Goal: Use online tool/utility: Utilize a website feature to perform a specific function

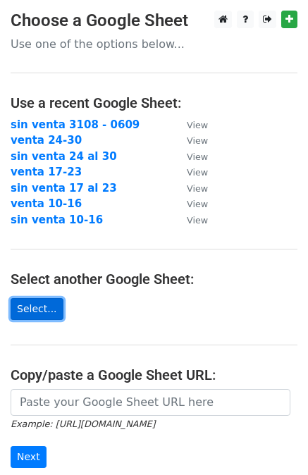
click at [35, 316] on link "Select..." at bounding box center [37, 309] width 53 height 22
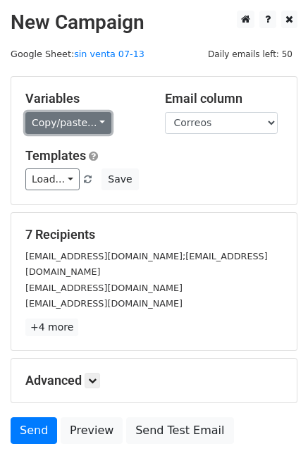
click at [63, 116] on link "Copy/paste..." at bounding box center [68, 123] width 86 height 22
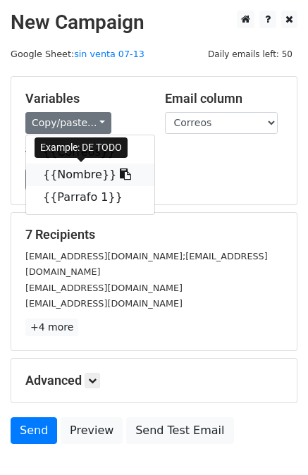
click at [68, 164] on link "{{Nombre}}" at bounding box center [90, 174] width 128 height 23
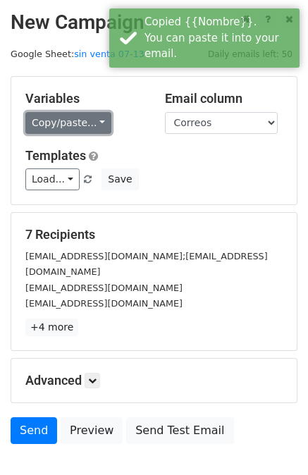
click at [42, 125] on link "Copy/paste..." at bounding box center [68, 123] width 86 height 22
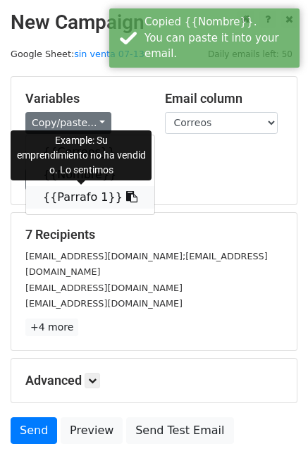
click at [70, 196] on link "{{Parrafo 1}}" at bounding box center [90, 197] width 128 height 23
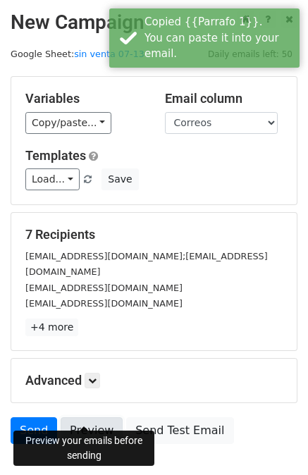
click at [84, 417] on link "Preview" at bounding box center [92, 430] width 62 height 27
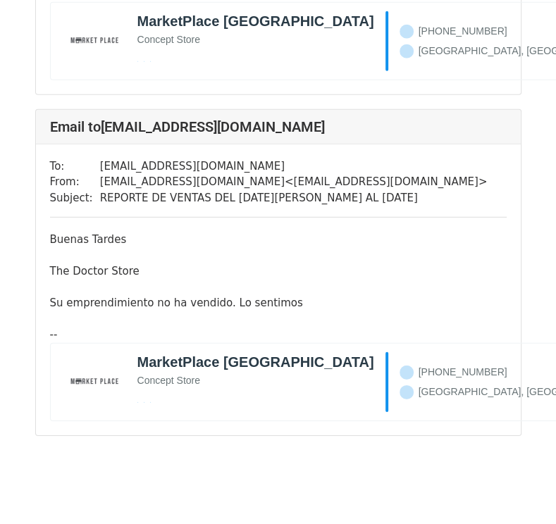
scroll to position [2065, 0]
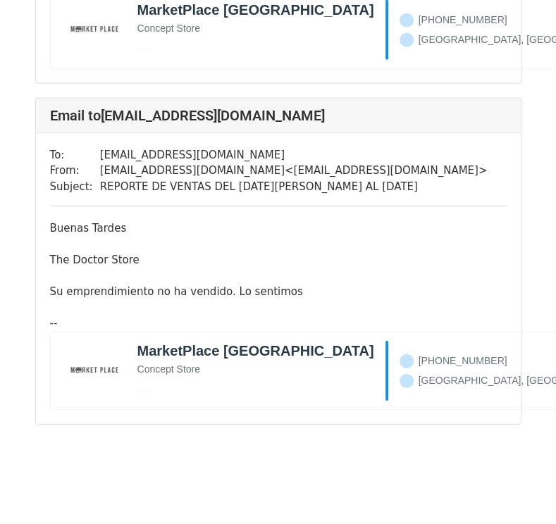
drag, startPoint x: 557, startPoint y: 95, endPoint x: 558, endPoint y: 377, distance: 281.7
